Goal: Task Accomplishment & Management: Use online tool/utility

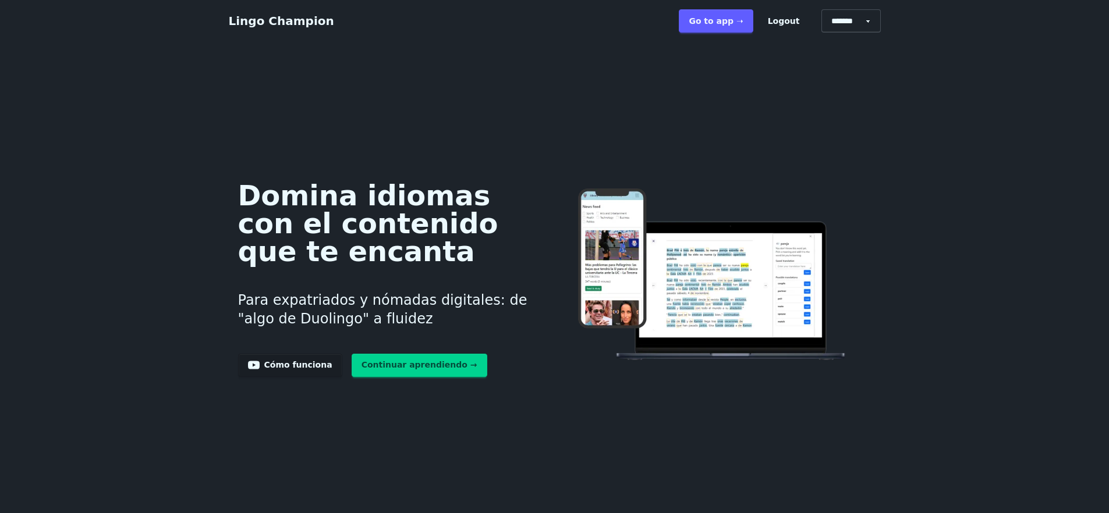
click at [749, 13] on link "Go to app ➝" at bounding box center [716, 20] width 74 height 23
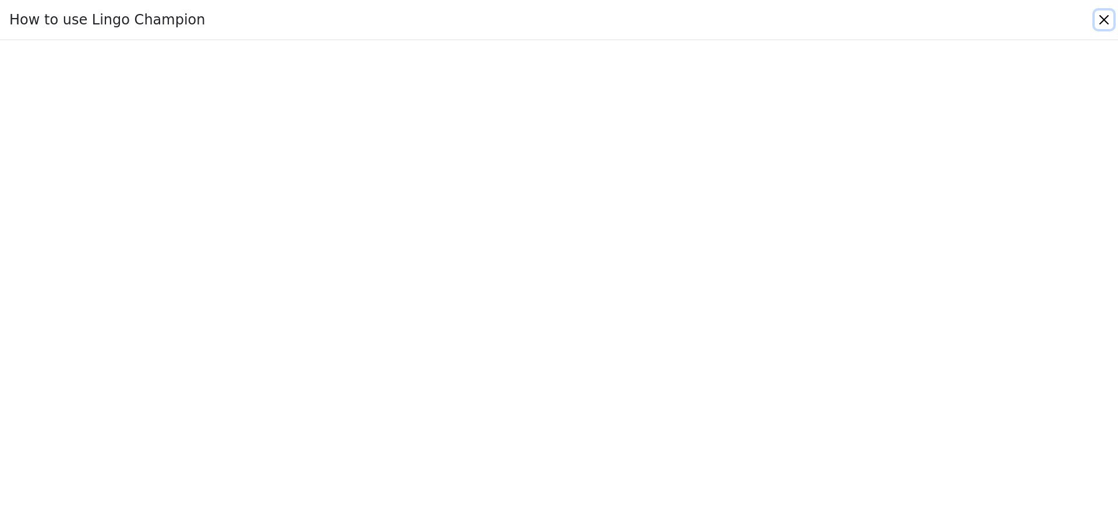
click at [1104, 15] on button "Close" at bounding box center [1104, 19] width 19 height 19
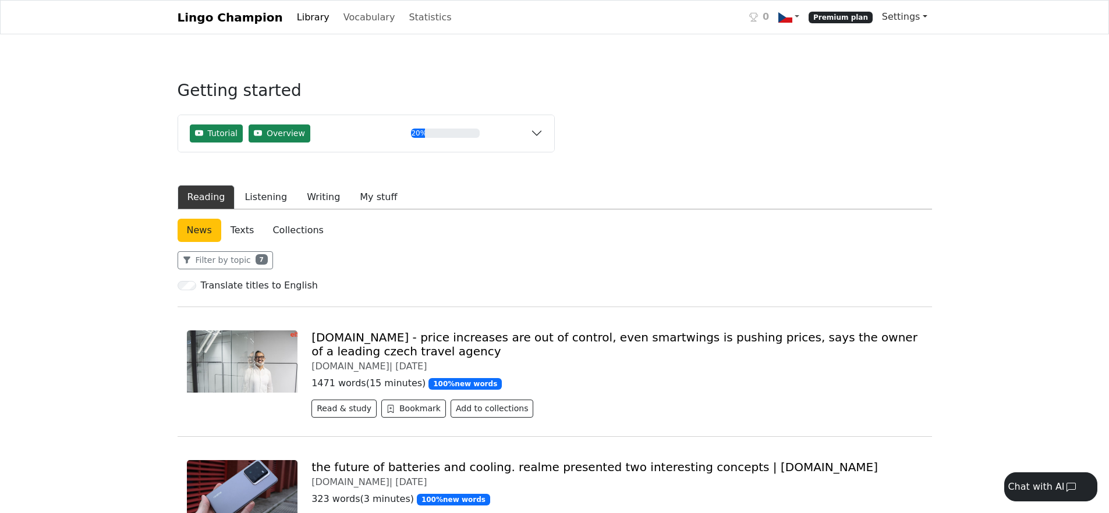
click at [888, 17] on link "Settings" at bounding box center [904, 16] width 55 height 23
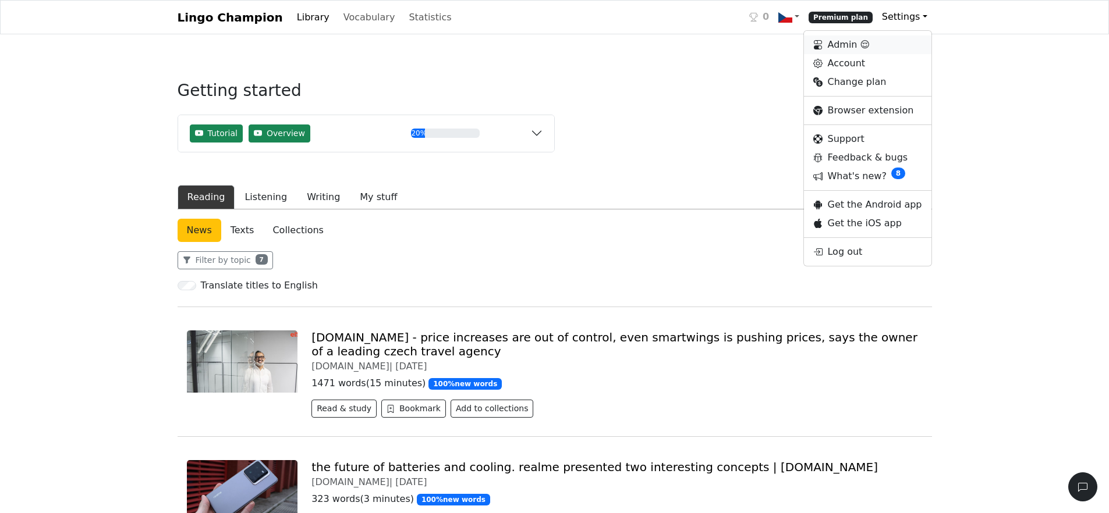
click at [884, 41] on link "Admin 😌" at bounding box center [867, 45] width 127 height 19
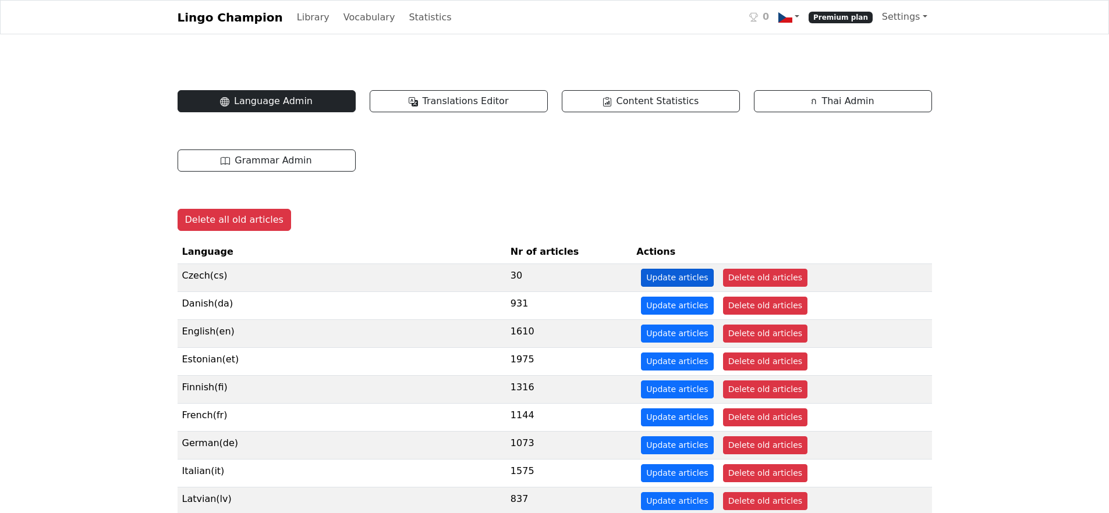
click at [641, 278] on button "Update articles" at bounding box center [677, 278] width 72 height 18
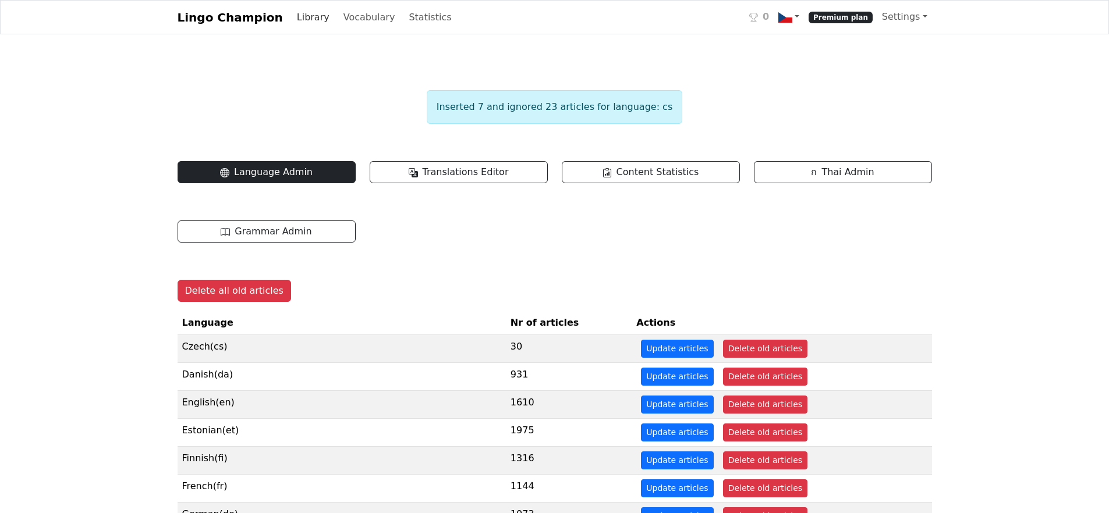
click at [301, 16] on link "Library" at bounding box center [313, 17] width 42 height 23
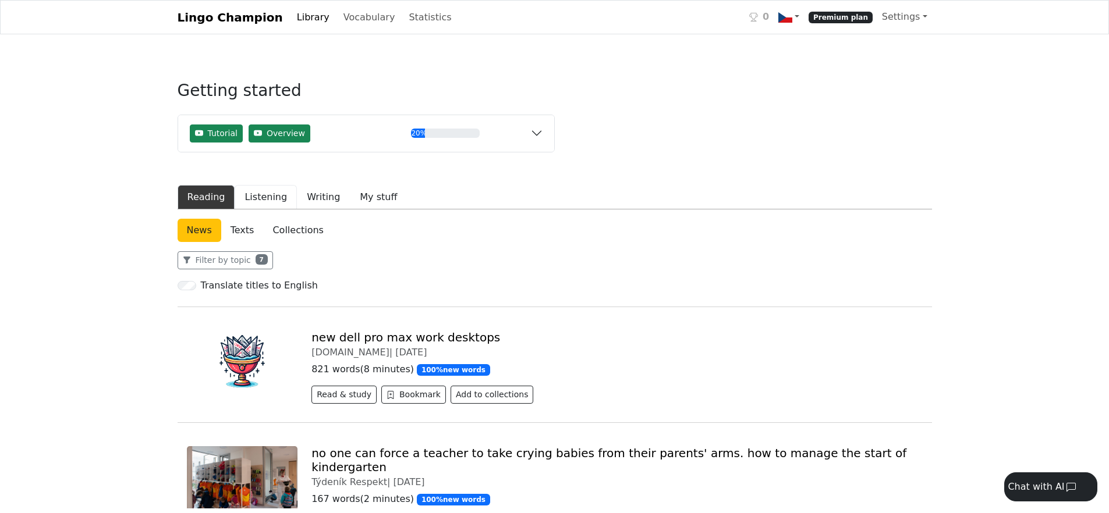
click at [269, 197] on button "Listening" at bounding box center [266, 197] width 62 height 24
